Goal: Find specific page/section: Find specific page/section

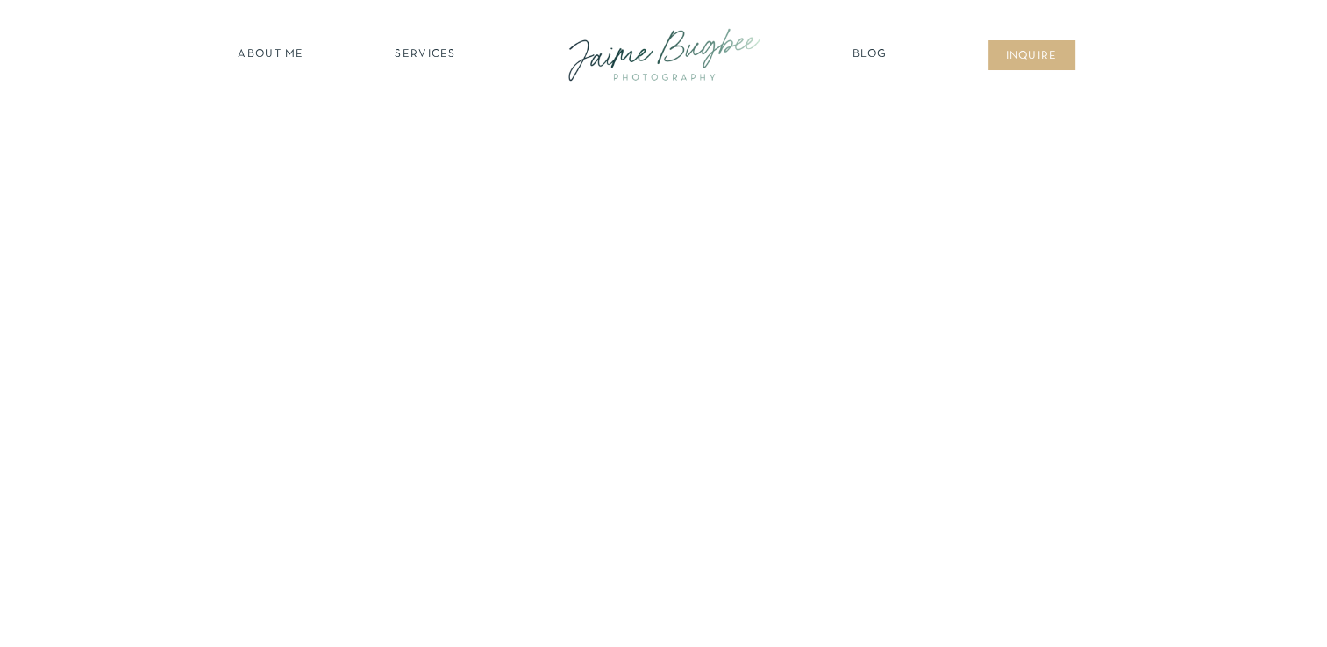
click at [414, 57] on nav "SERVICES" at bounding box center [425, 55] width 99 height 18
click at [420, 131] on nav "newborns" at bounding box center [426, 128] width 134 height 20
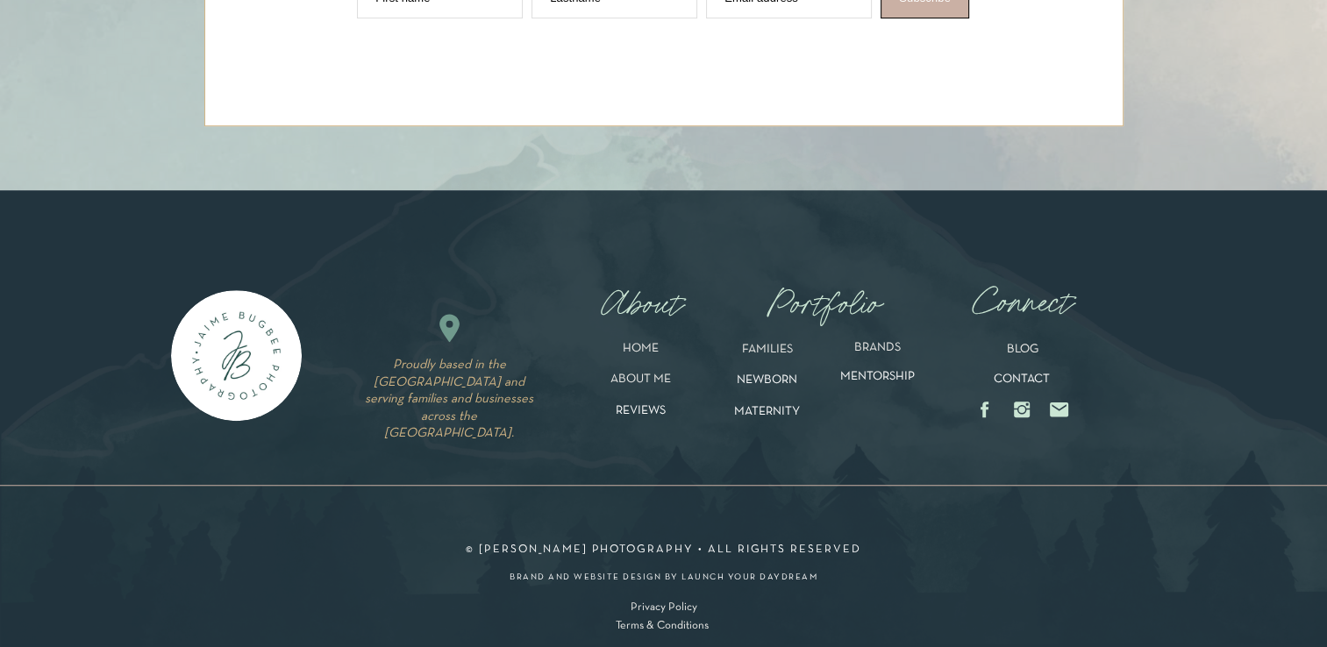
scroll to position [7417, 0]
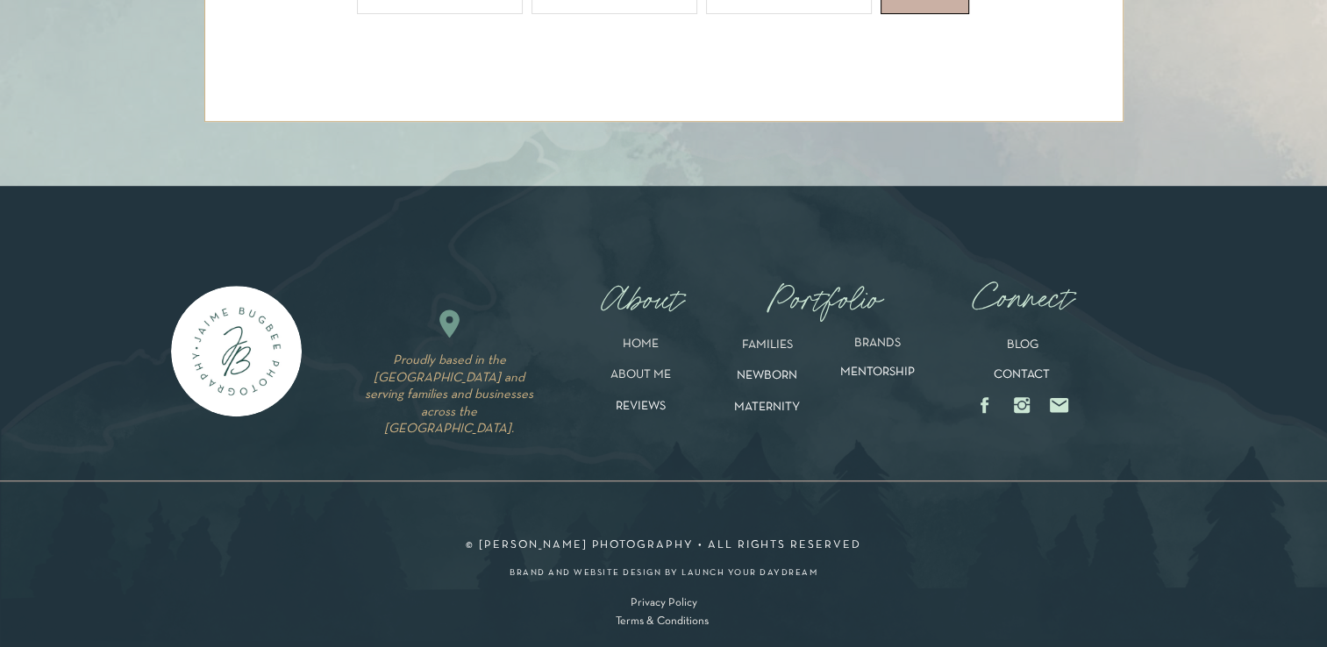
click at [899, 374] on p "MENTORSHIP" at bounding box center [878, 379] width 112 height 27
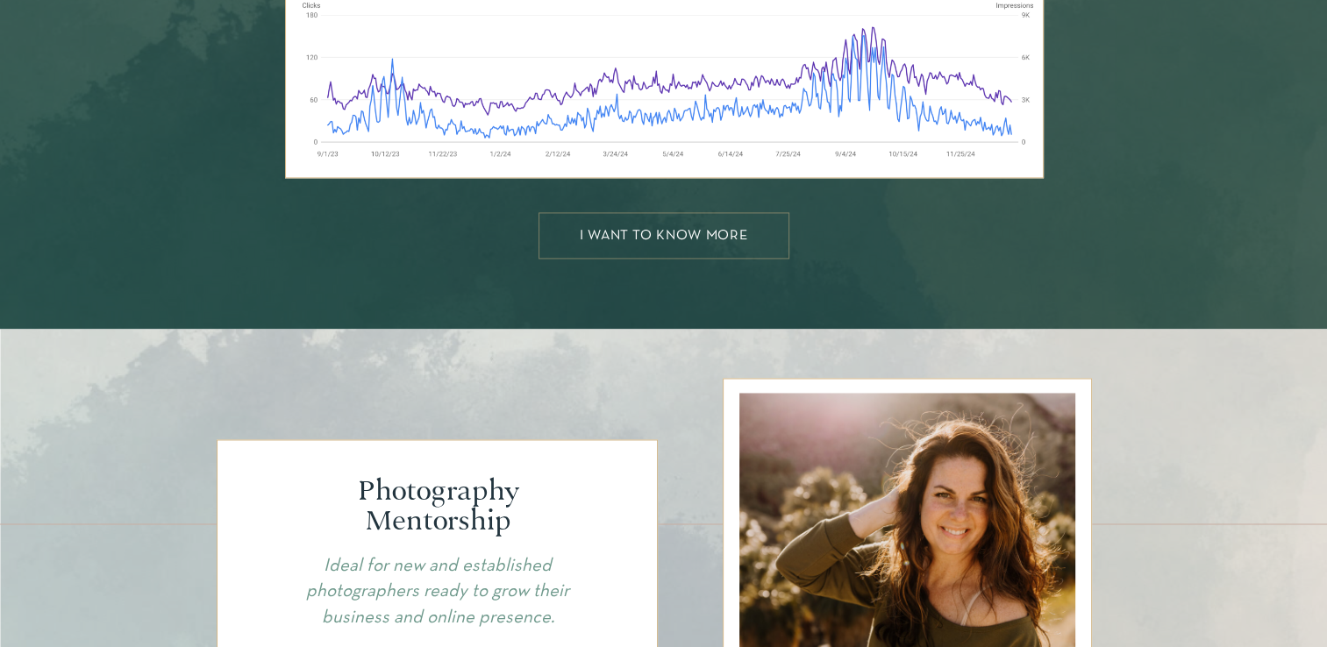
scroll to position [2807, 0]
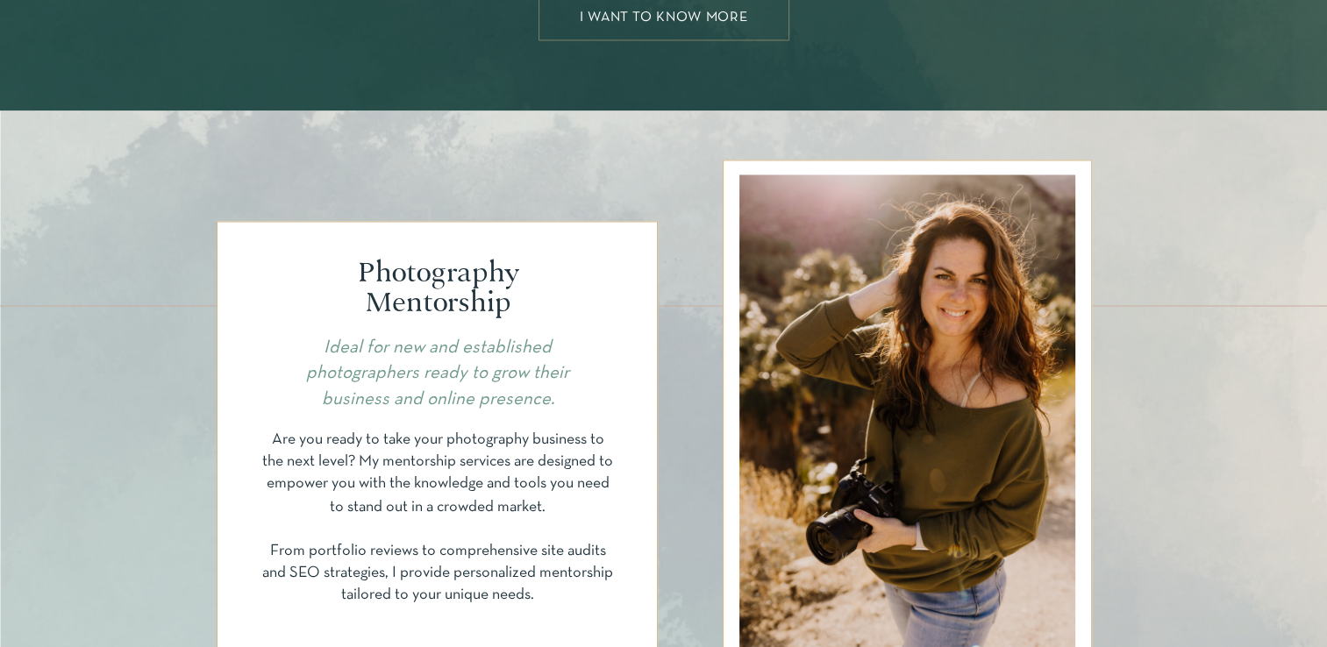
click at [749, 24] on div at bounding box center [664, 17] width 251 height 46
